Goal: Navigation & Orientation: Find specific page/section

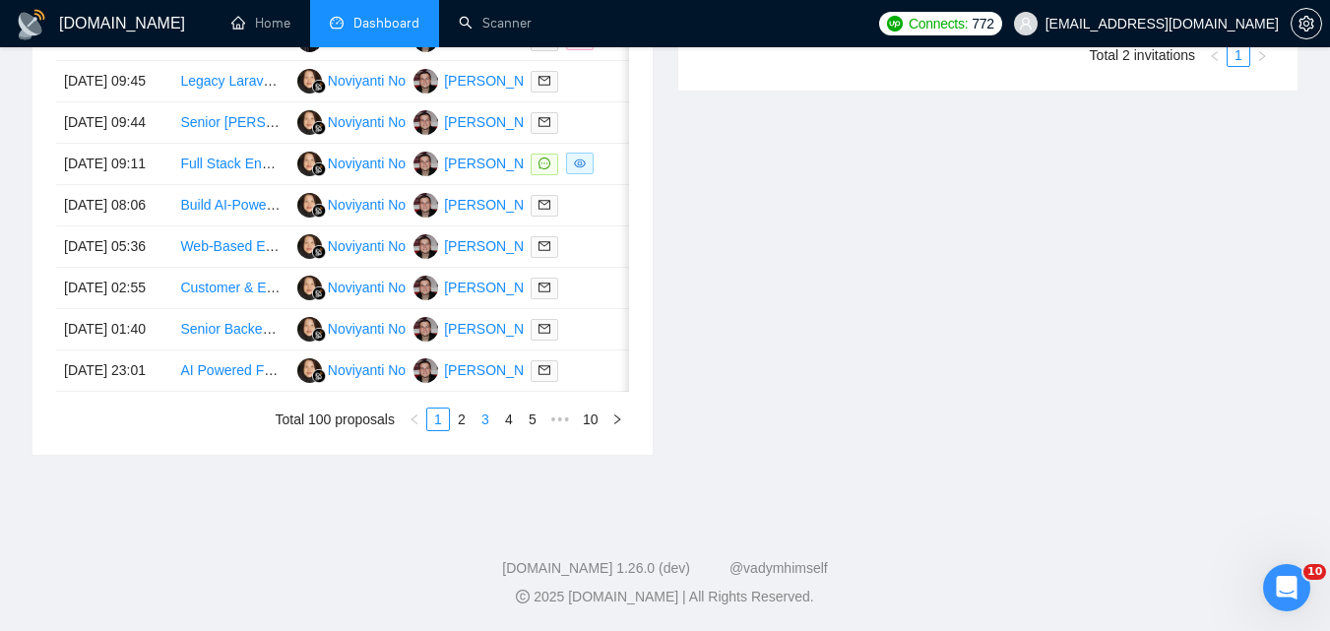
click at [485, 430] on link "3" at bounding box center [485, 419] width 22 height 22
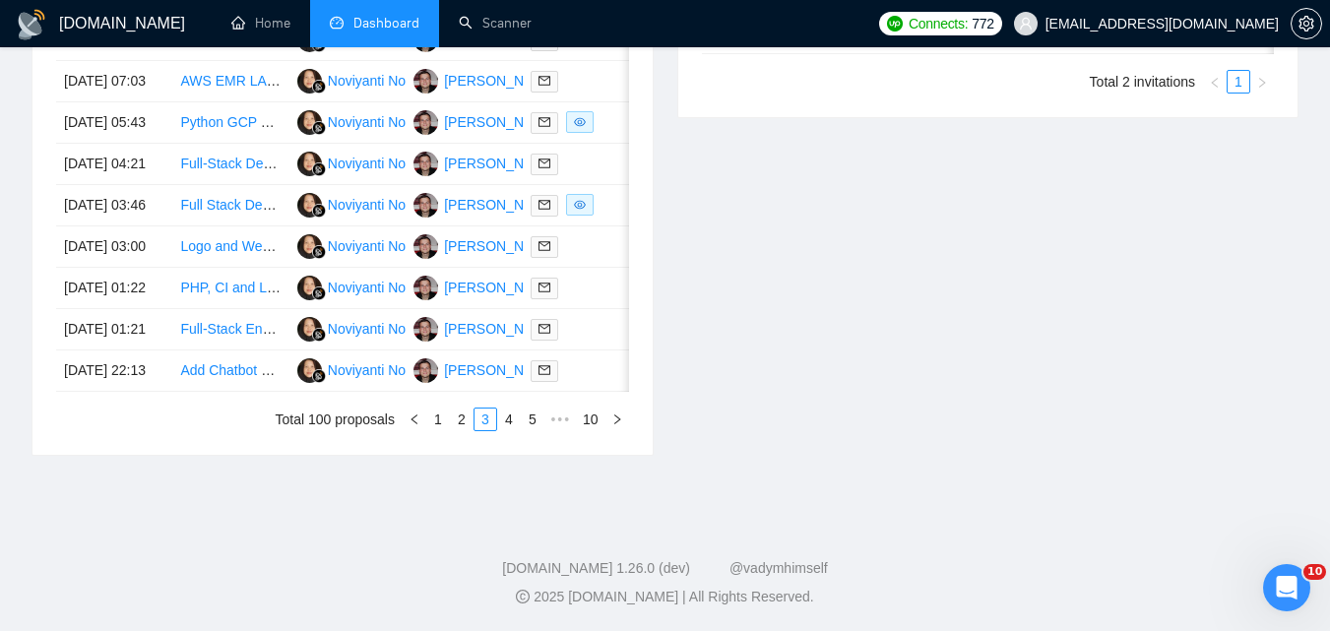
scroll to position [1083, 0]
click at [512, 430] on link "4" at bounding box center [509, 419] width 22 height 22
click at [515, 430] on link "5" at bounding box center [509, 419] width 22 height 22
click at [507, 427] on link "6" at bounding box center [509, 419] width 22 height 22
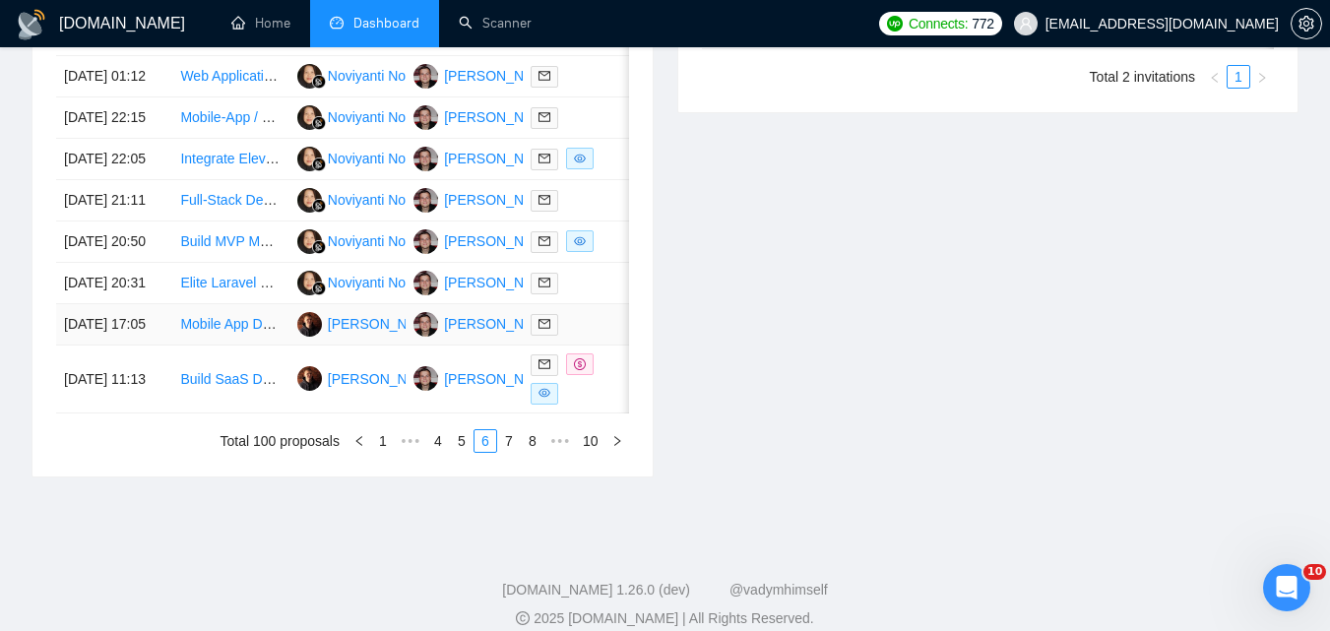
scroll to position [1054, 0]
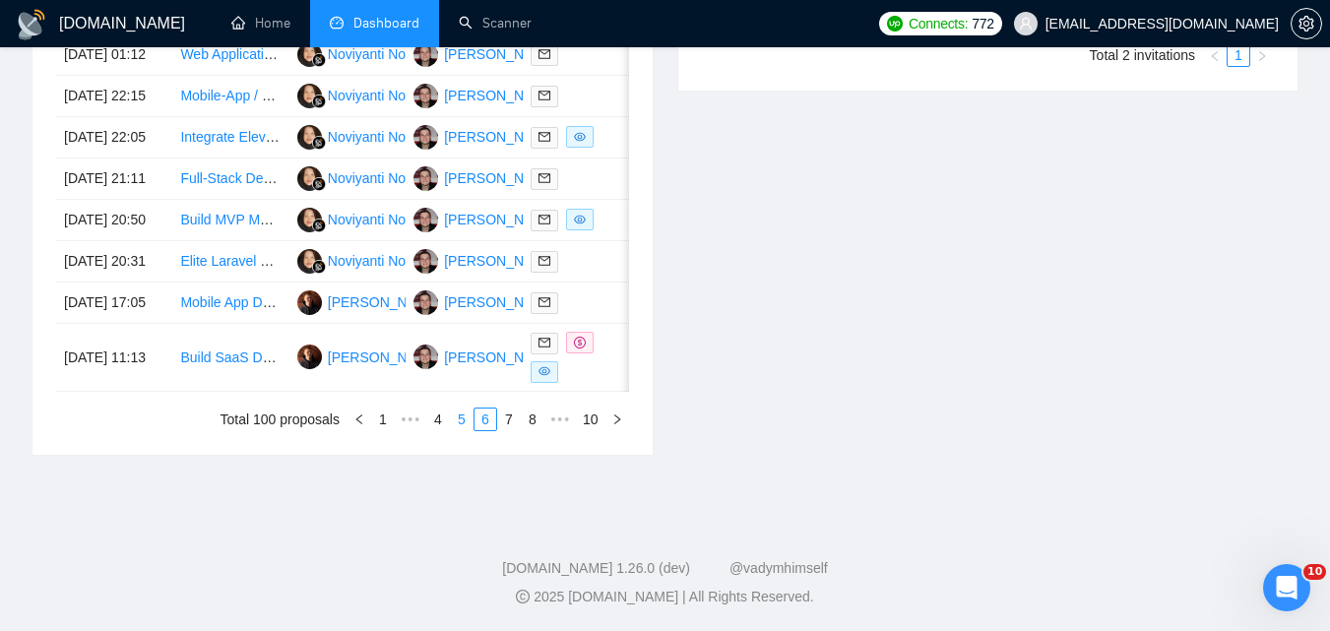
click at [466, 430] on link "5" at bounding box center [462, 419] width 22 height 22
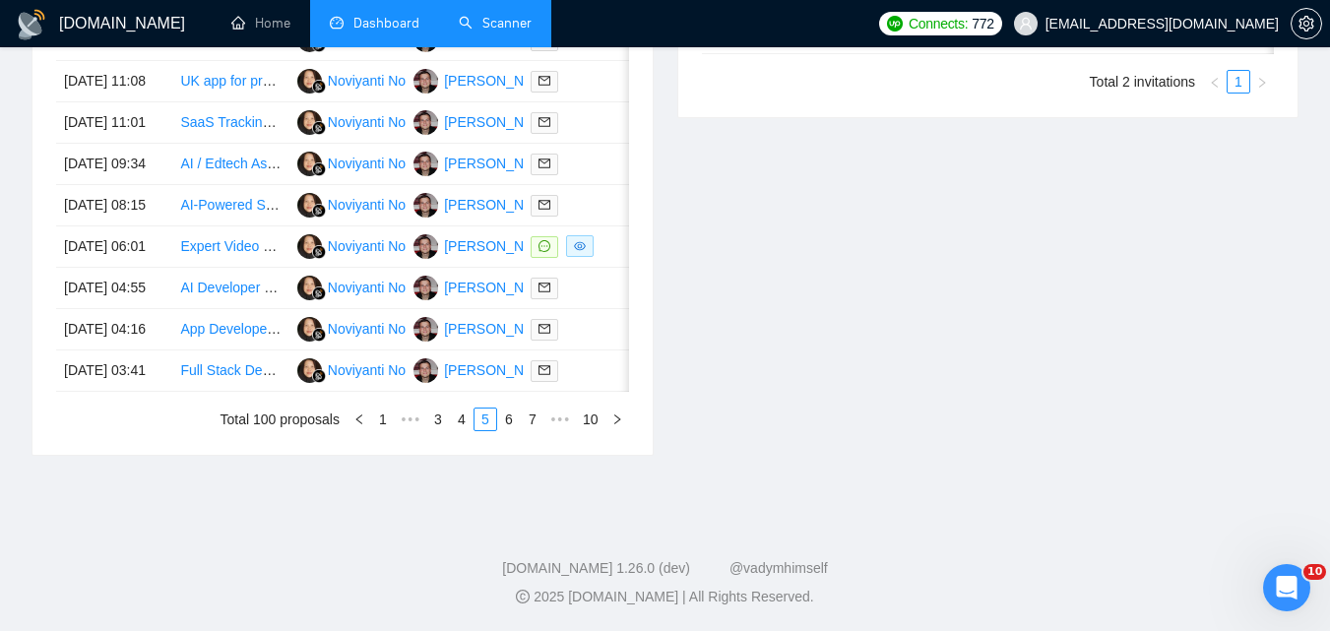
click at [460, 27] on link "Scanner" at bounding box center [495, 23] width 73 height 17
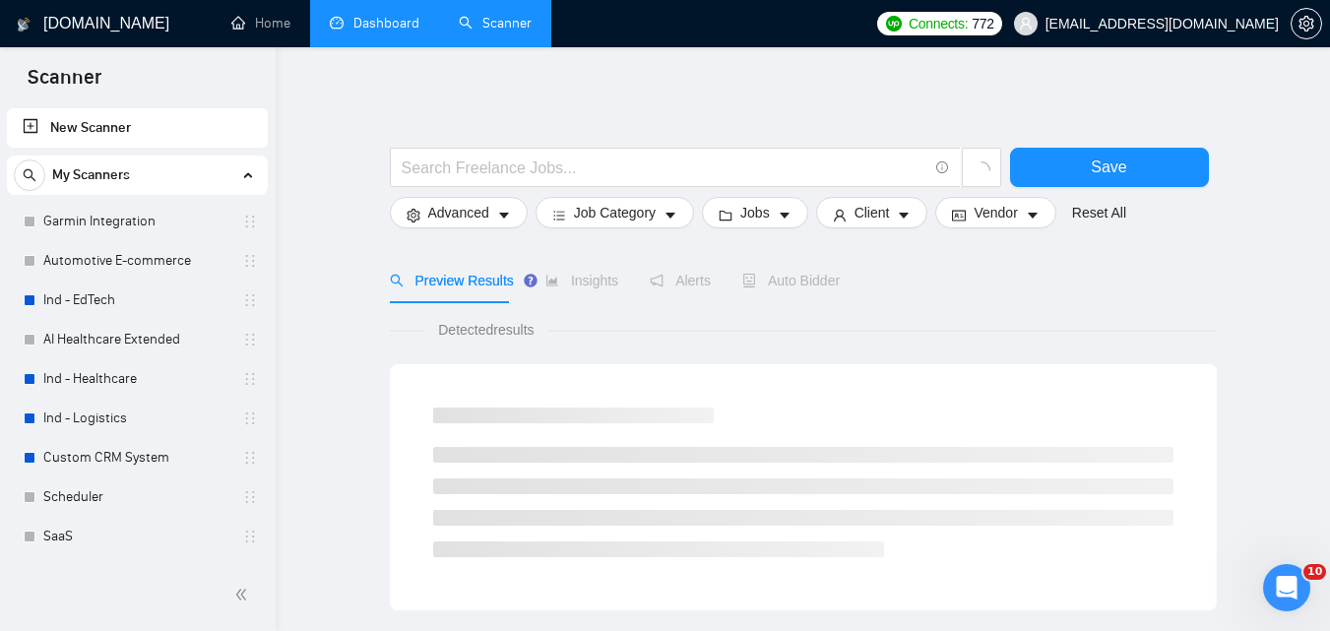
click at [388, 28] on link "Dashboard" at bounding box center [375, 23] width 90 height 17
